Goal: Information Seeking & Learning: Learn about a topic

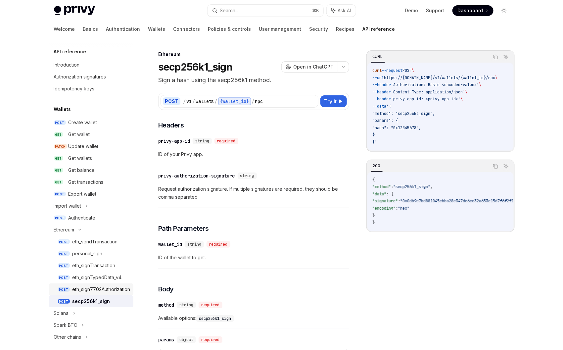
click at [109, 284] on link "POST eth_sign7702Authorization" at bounding box center [91, 289] width 85 height 12
type textarea "*"
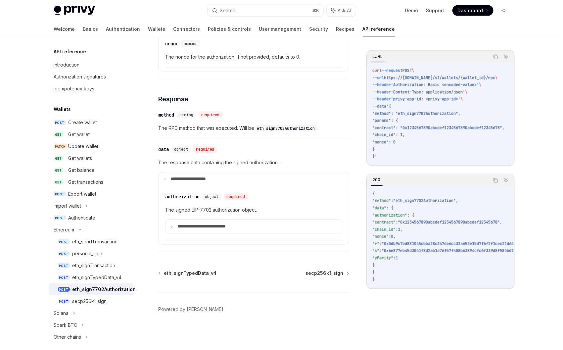
scroll to position [429, 0]
drag, startPoint x: 210, startPoint y: 210, endPoint x: 192, endPoint y: 210, distance: 18.9
copy span "EIP-7702"
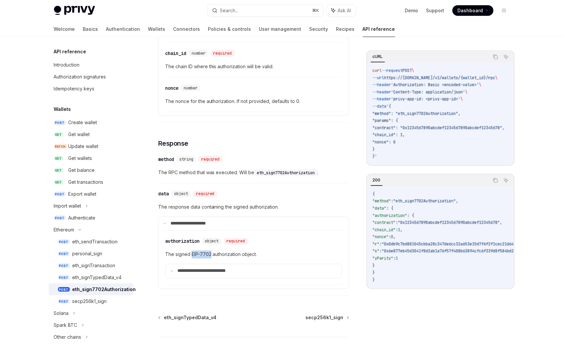
scroll to position [427, 0]
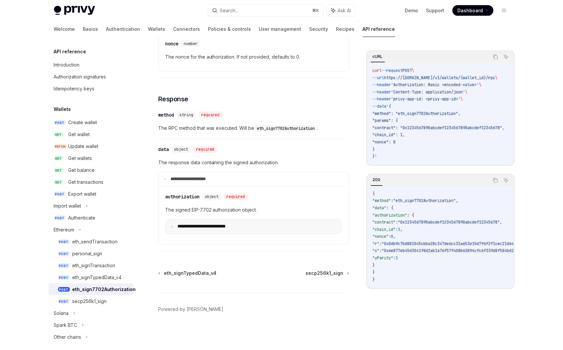
click at [226, 230] on p "**********" at bounding box center [210, 227] width 66 height 6
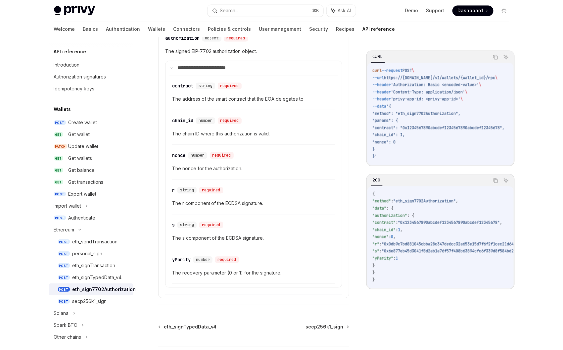
scroll to position [580, 0]
click at [91, 297] on div "secp256k1_sign" at bounding box center [89, 301] width 34 height 8
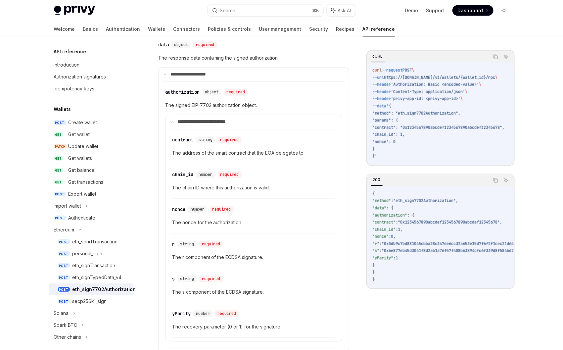
scroll to position [328, 0]
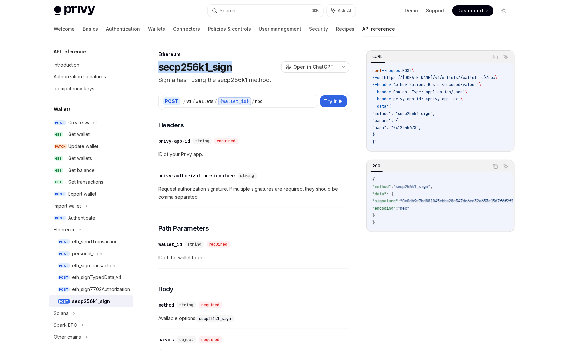
drag, startPoint x: 233, startPoint y: 67, endPoint x: 159, endPoint y: 68, distance: 74.1
click at [159, 68] on div "secp256k1_sign OpenAI Open in ChatGPT" at bounding box center [253, 67] width 191 height 12
copy h1 "secp256k1_sign"
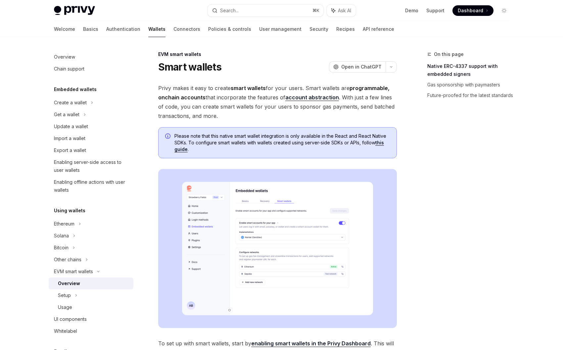
scroll to position [435, 0]
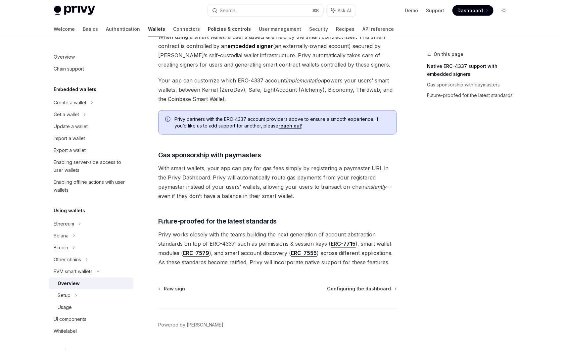
click at [208, 27] on link "Policies & controls" at bounding box center [229, 29] width 43 height 16
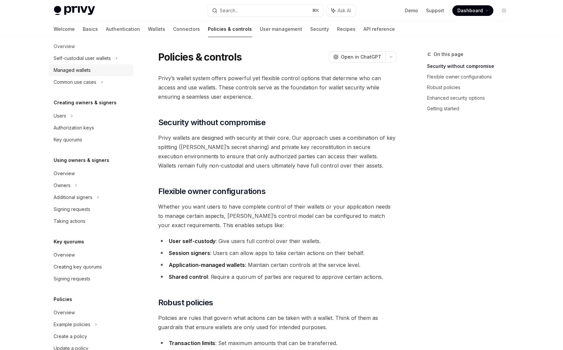
scroll to position [116, 0]
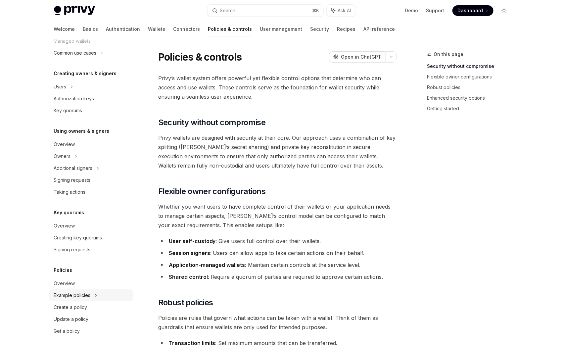
click at [83, 35] on div "Example policies" at bounding box center [91, 29] width 85 height 12
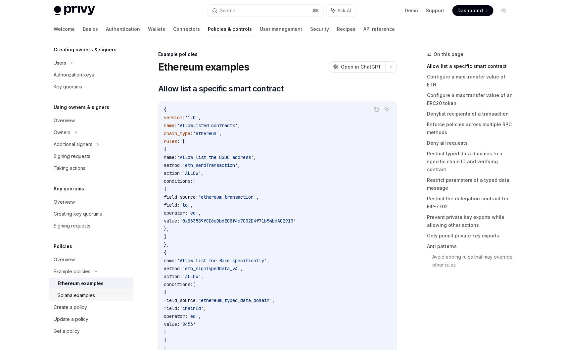
click at [71, 296] on div "Solana examples" at bounding box center [76, 295] width 37 height 8
type textarea "*"
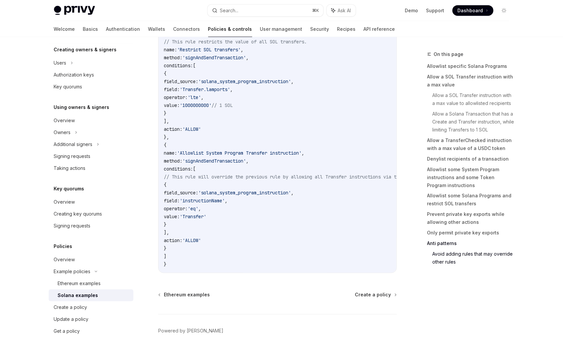
scroll to position [2654, 0]
